Goal: Transaction & Acquisition: Download file/media

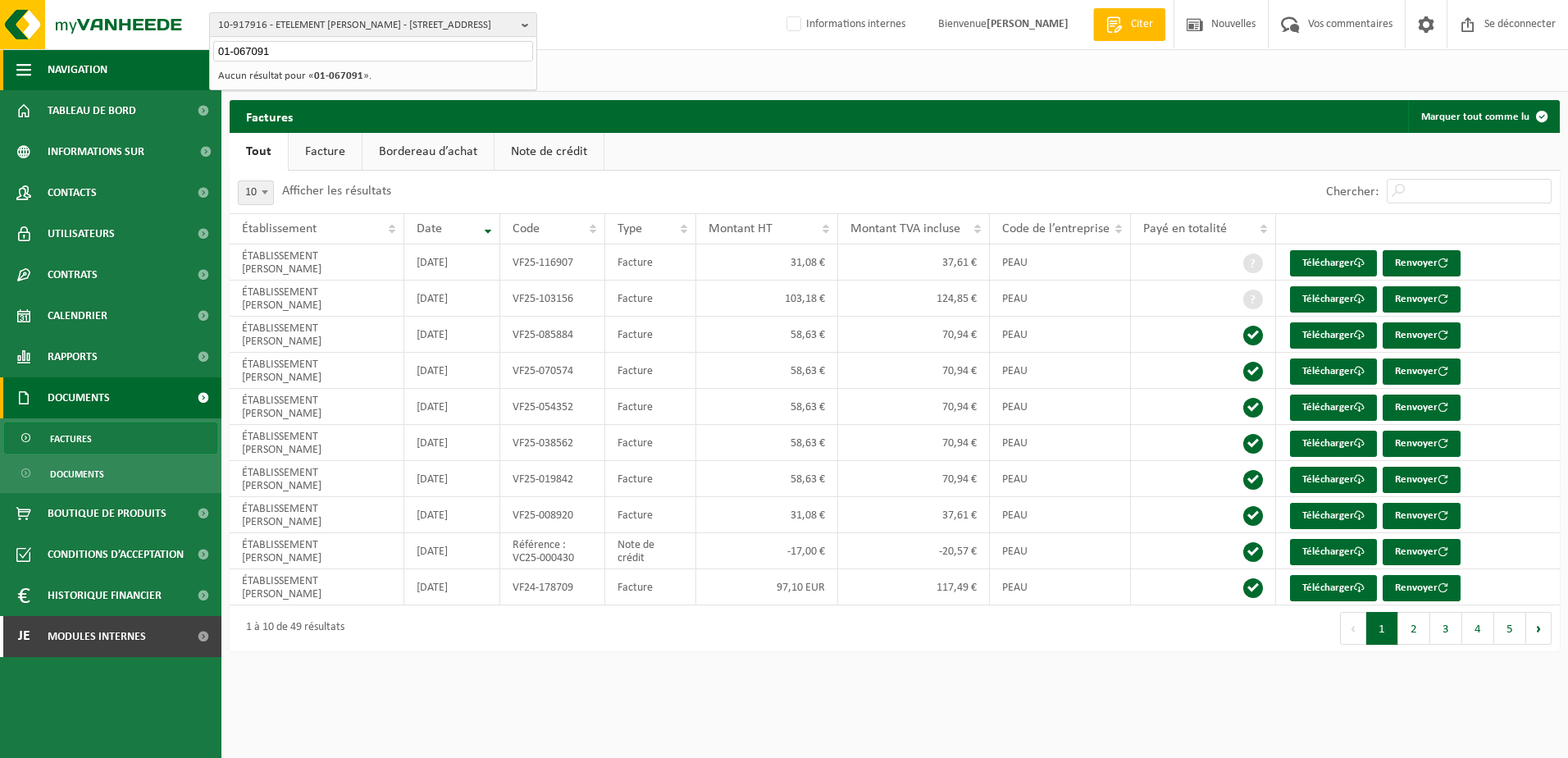
click at [197, 69] on div "10-917916 - ETELEMENT [PERSON_NAME] - [GEOGRAPHIC_DATA] 26 01-067091 10-917916 …" at bounding box center [784, 334] width 1568 height 668
click at [295, 25] on span "10-917916 - ETELEMENT [PERSON_NAME] - [STREET_ADDRESS]" at bounding box center [366, 26] width 297 height 25
click at [299, 50] on input "text" at bounding box center [373, 51] width 320 height 21
click at [244, 56] on input "text" at bounding box center [373, 51] width 320 height 21
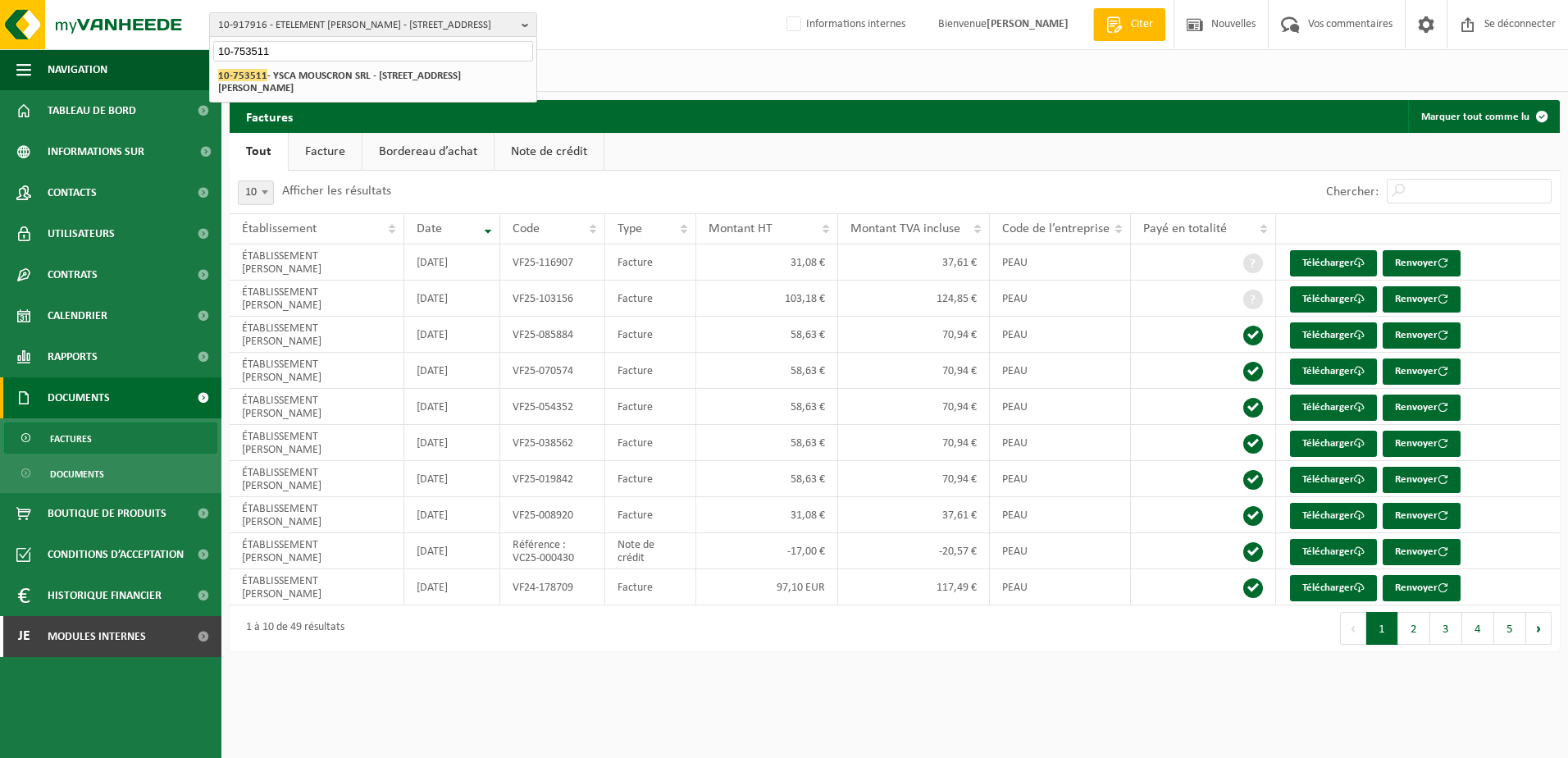
type input "10-753511"
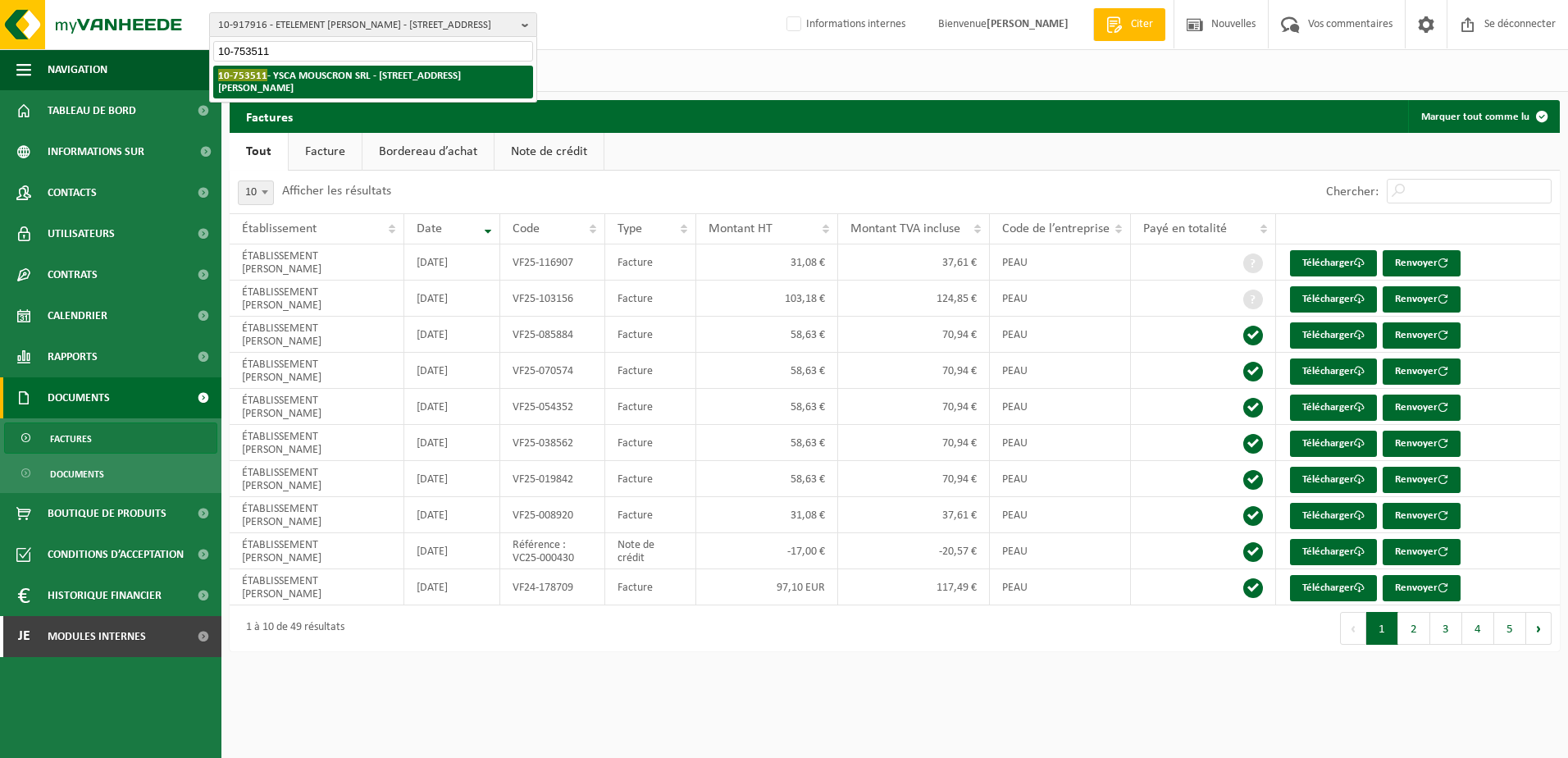
click at [416, 79] on strong "10-753511 - YSCA MOUSCRON SRL - 7700 LUINGNE, BOULEVARD DES ALLIES 296" at bounding box center [340, 81] width 243 height 25
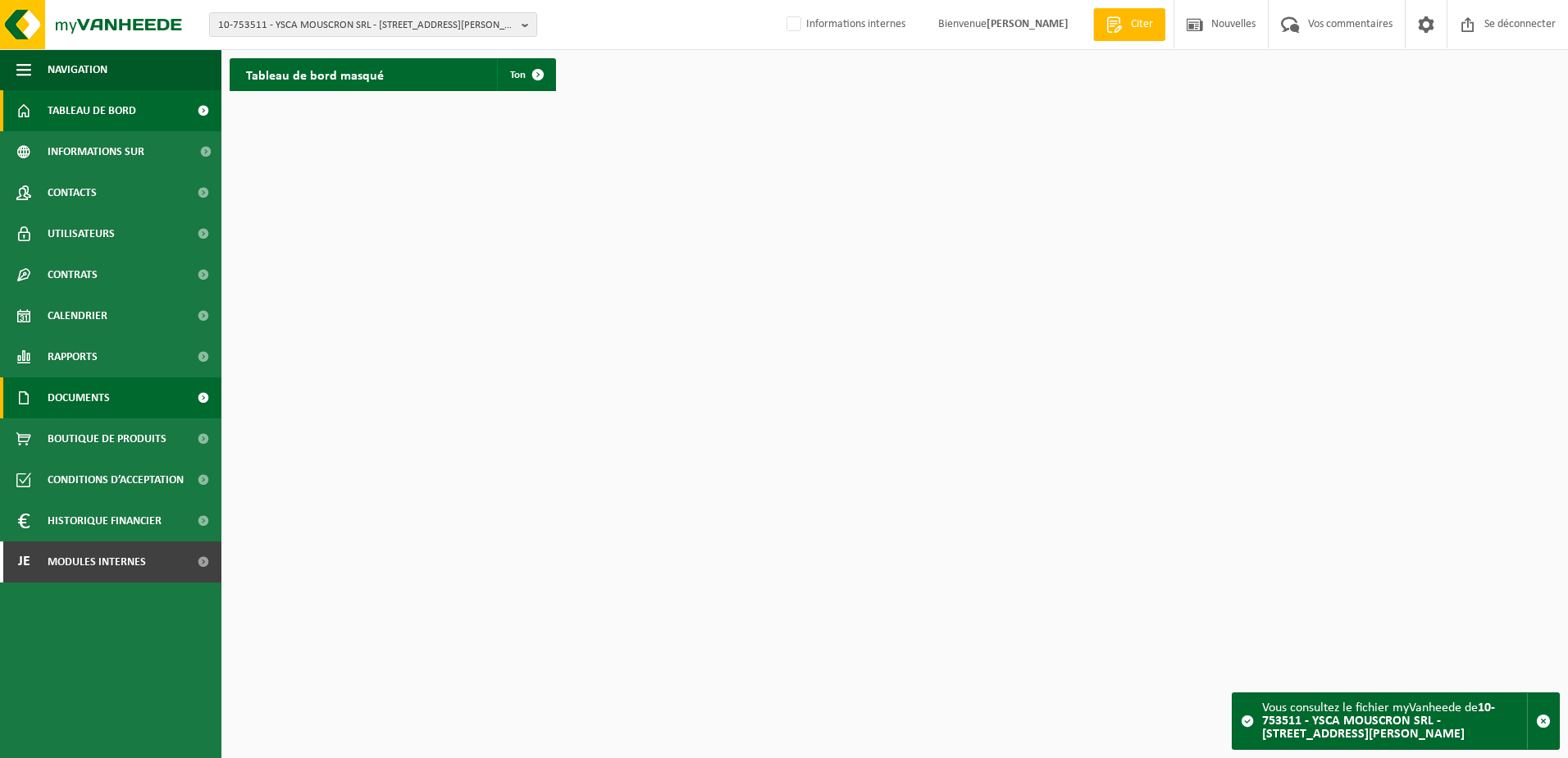
click at [121, 408] on link "Documents" at bounding box center [111, 398] width 221 height 41
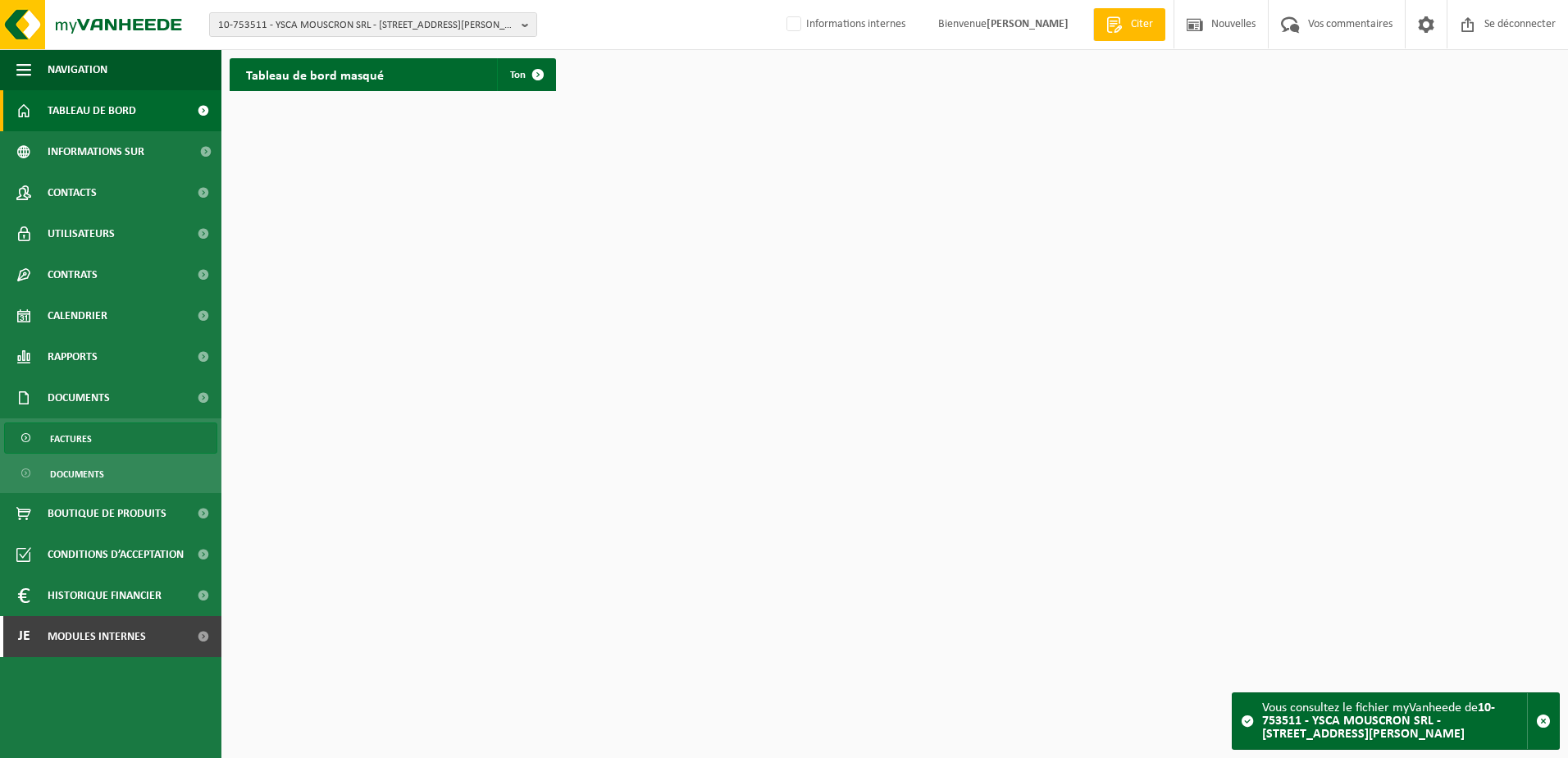
click at [131, 439] on link "Factures" at bounding box center [111, 438] width 213 height 31
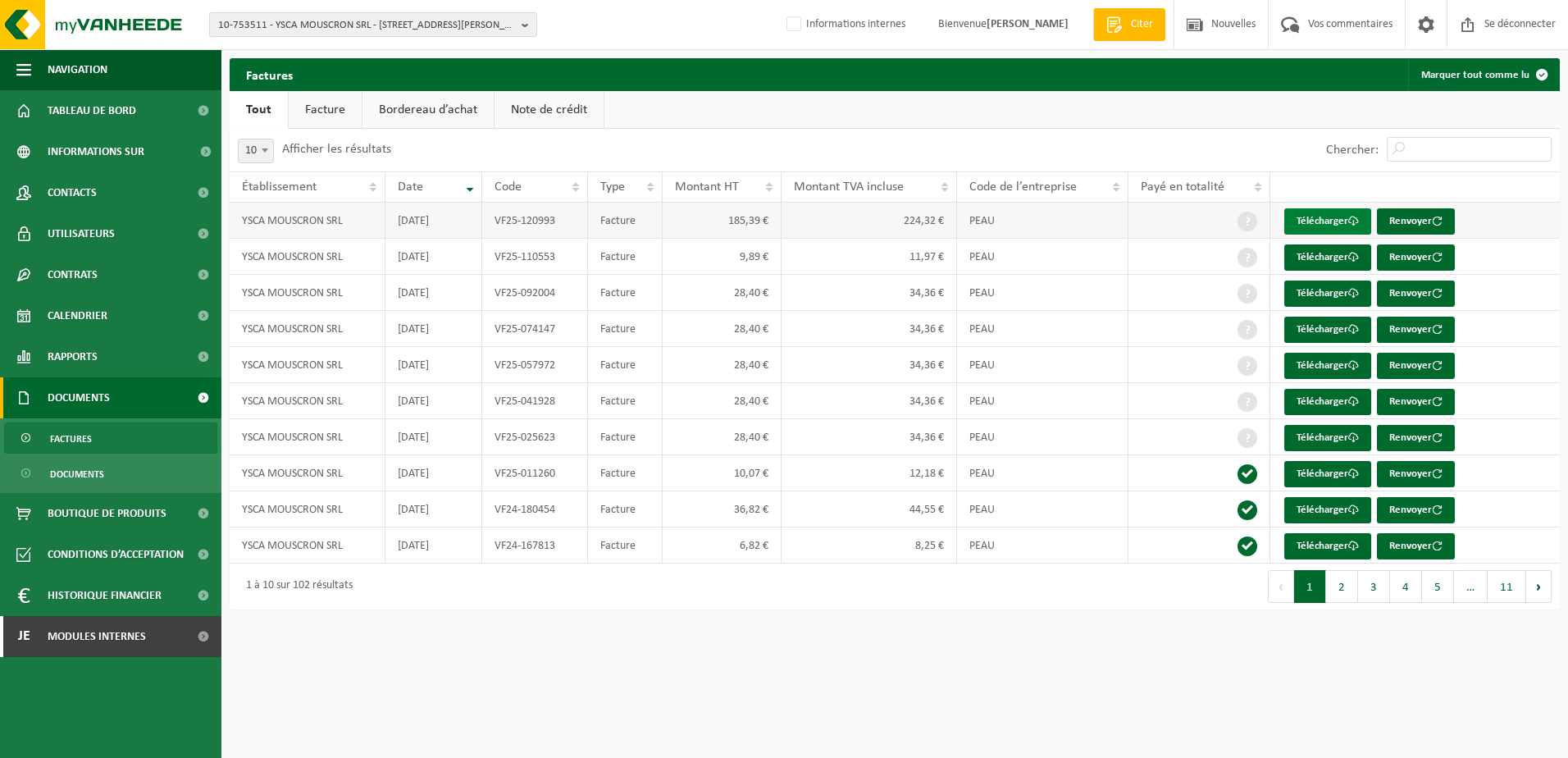
click at [1317, 222] on font "Télécharger" at bounding box center [1322, 221] width 52 height 11
